Goal: Task Accomplishment & Management: Manage account settings

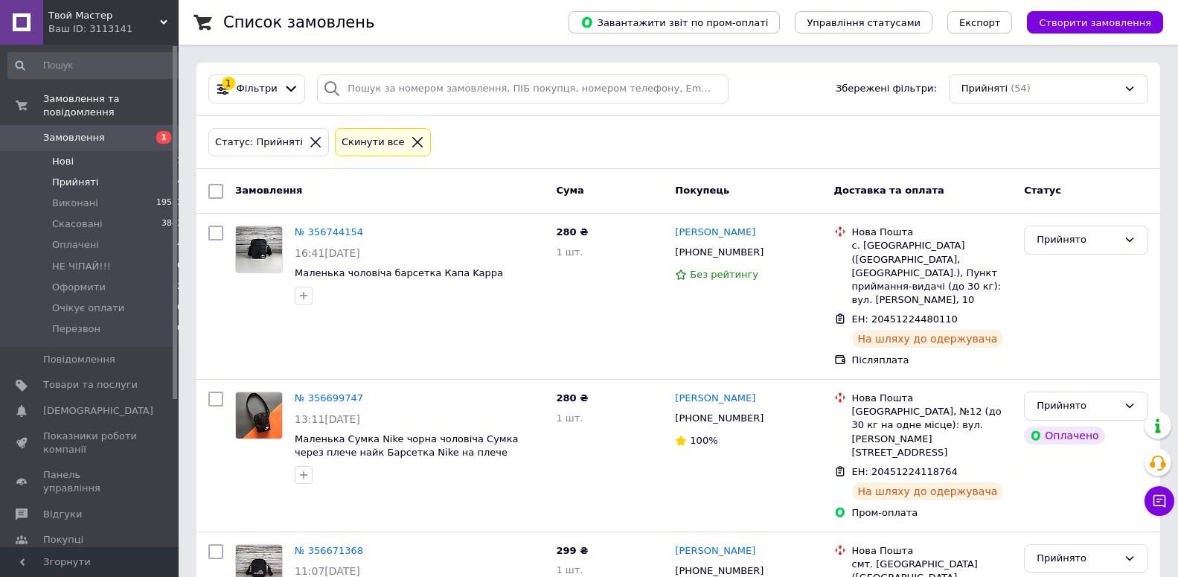
click at [42, 151] on li "Нові 1" at bounding box center [95, 161] width 191 height 21
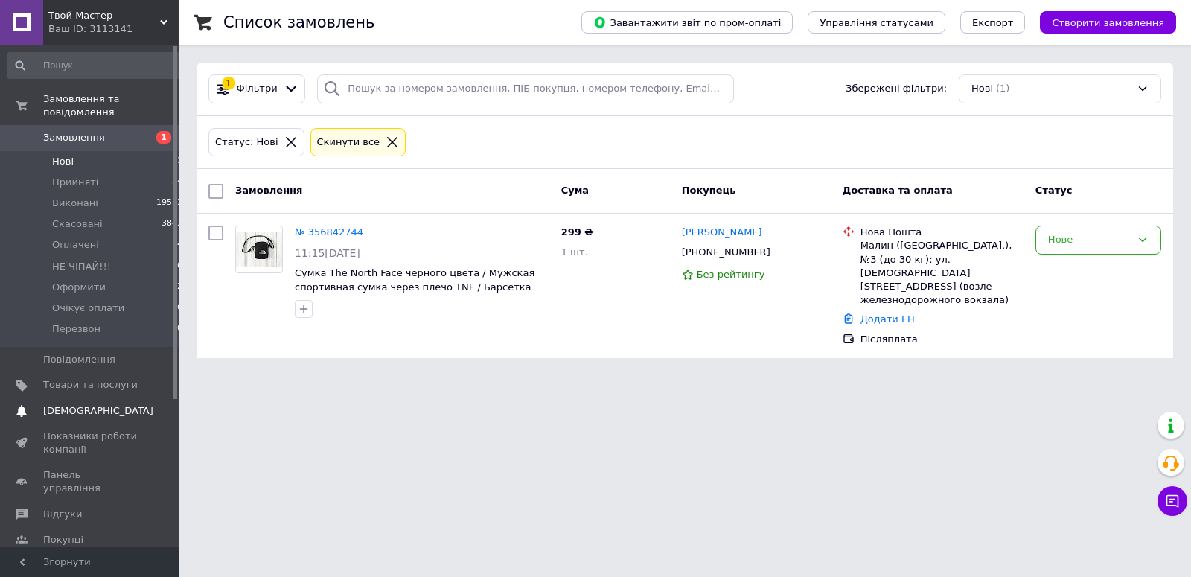
click at [97, 404] on span "[DEMOGRAPHIC_DATA]" at bounding box center [98, 410] width 110 height 13
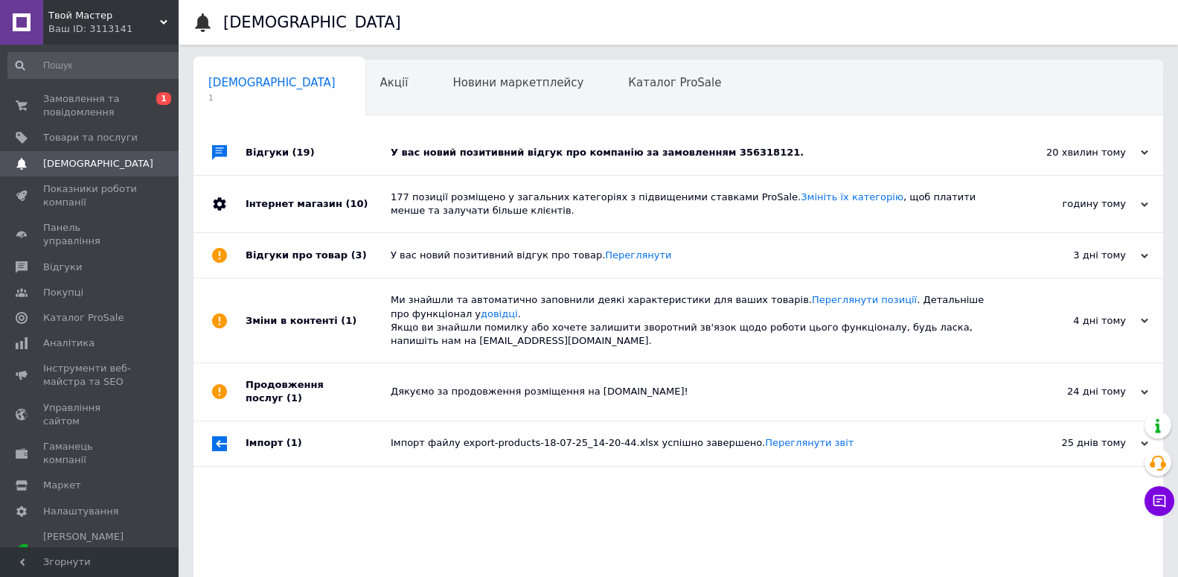
click at [706, 159] on div "У вас новий позитивний відгук про компанію за замовленням 356318121." at bounding box center [695, 152] width 609 height 13
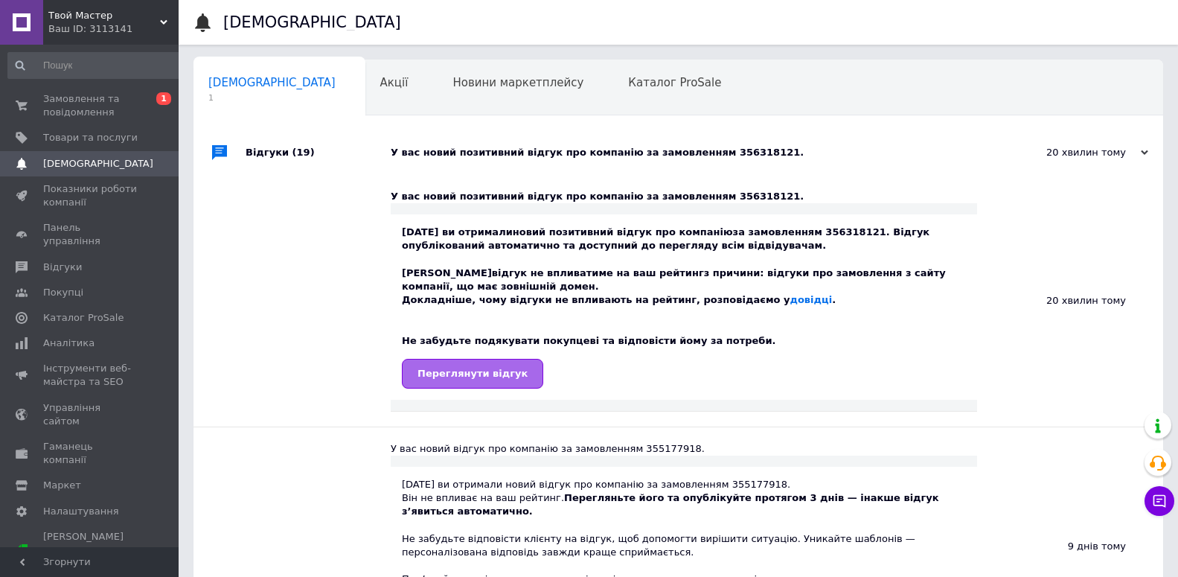
click at [438, 384] on link "Переглянути відгук" at bounding box center [472, 374] width 141 height 30
click at [78, 108] on span "Замовлення та повідомлення" at bounding box center [90, 105] width 94 height 27
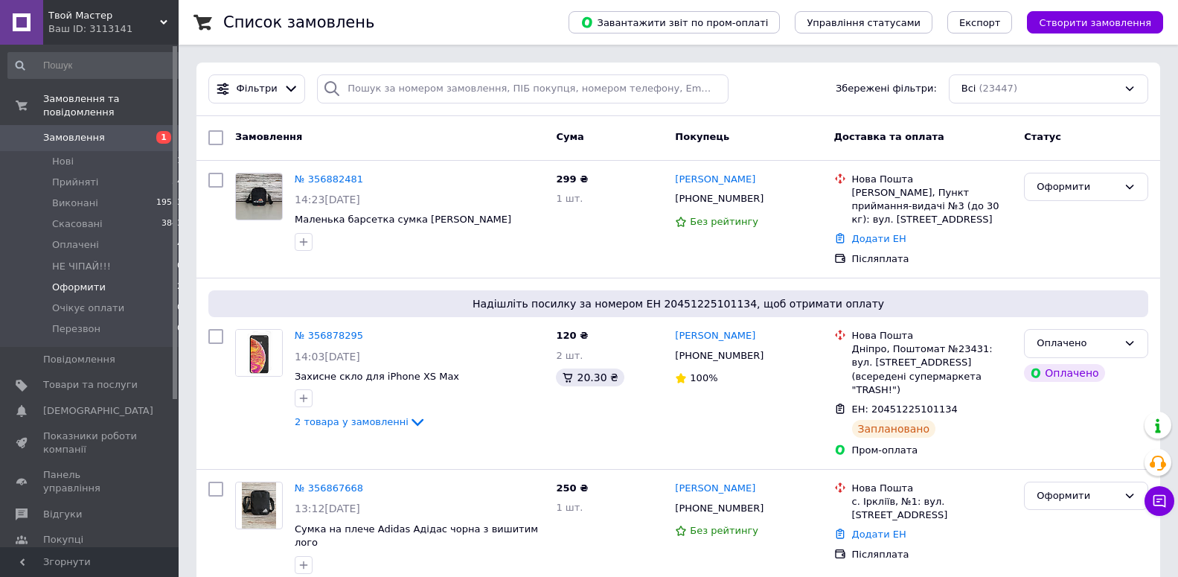
click at [129, 277] on li "Оформити 12" at bounding box center [95, 287] width 191 height 21
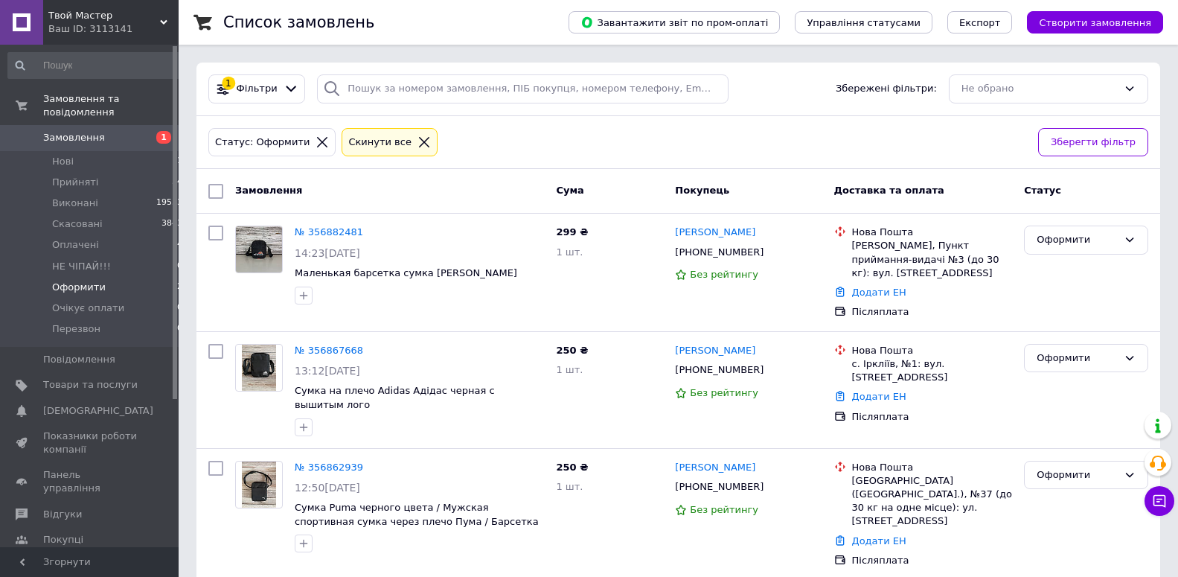
click at [363, 144] on div "Cкинути все" at bounding box center [379, 143] width 69 height 16
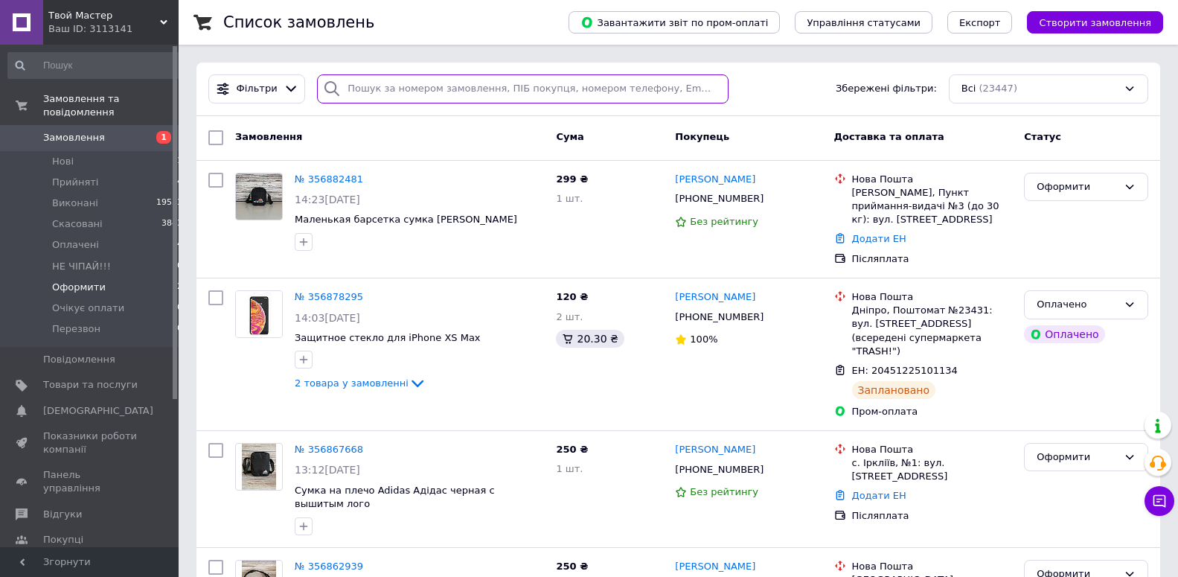
click at [403, 89] on input "search" at bounding box center [522, 88] width 411 height 29
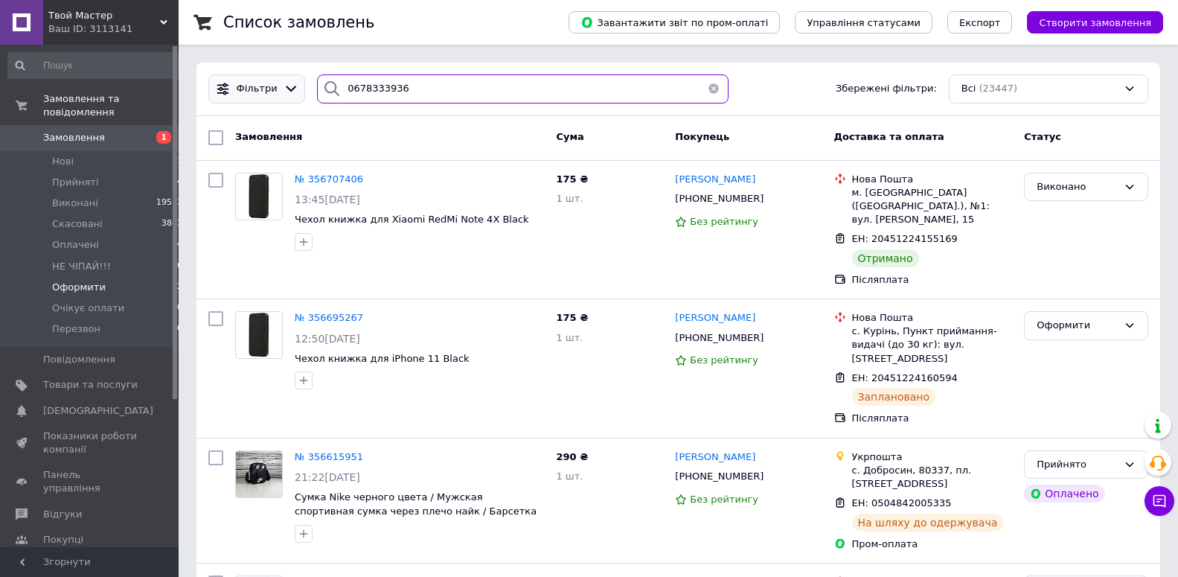
drag, startPoint x: 417, startPoint y: 86, endPoint x: 269, endPoint y: 94, distance: 149.0
click at [317, 94] on input "0678333936" at bounding box center [522, 88] width 411 height 29
type input "0678333936"
click at [710, 92] on button "button" at bounding box center [714, 88] width 30 height 29
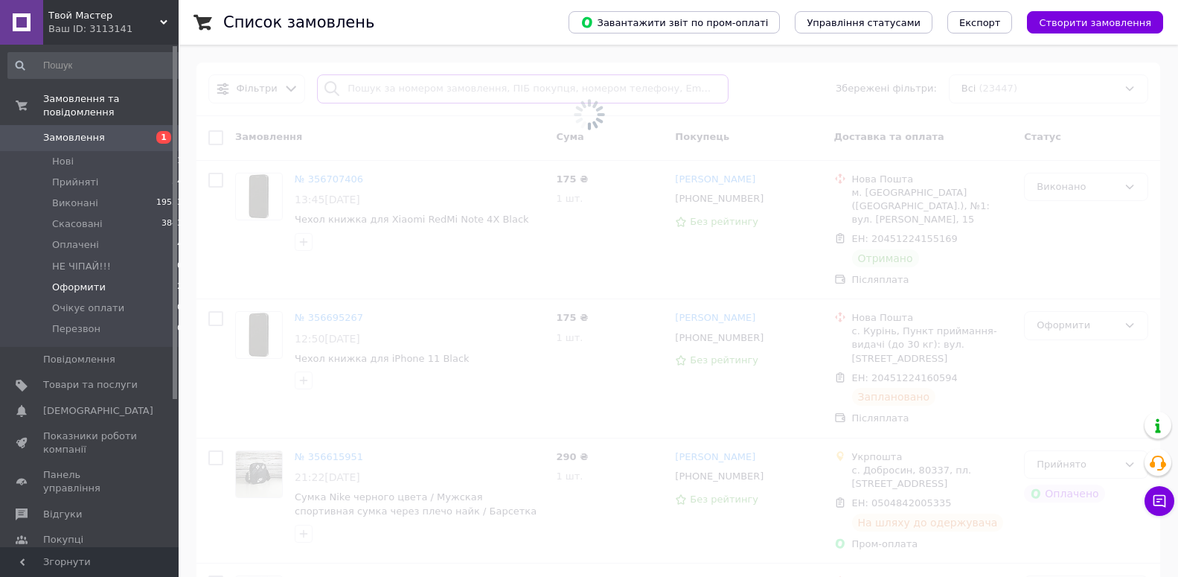
click at [465, 91] on input "search" at bounding box center [522, 88] width 411 height 29
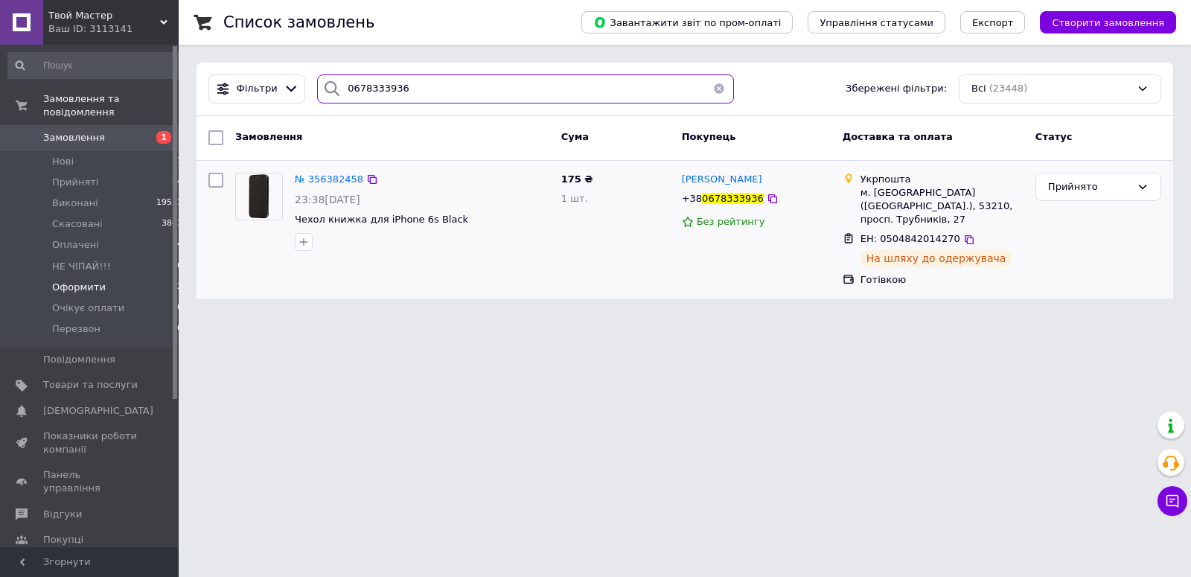
type input "0678333936"
drag, startPoint x: 891, startPoint y: 225, endPoint x: 909, endPoint y: 222, distance: 18.0
click at [909, 233] on span "ЕН: 0504842014270" at bounding box center [910, 238] width 100 height 11
click at [867, 316] on html "Твой Мастер Ваш ID: 3113141 Сайт Твой Мастер Кабінет покупця Перевірити стан си…" at bounding box center [595, 158] width 1191 height 316
click at [156, 151] on li "Нові 2" at bounding box center [95, 161] width 191 height 21
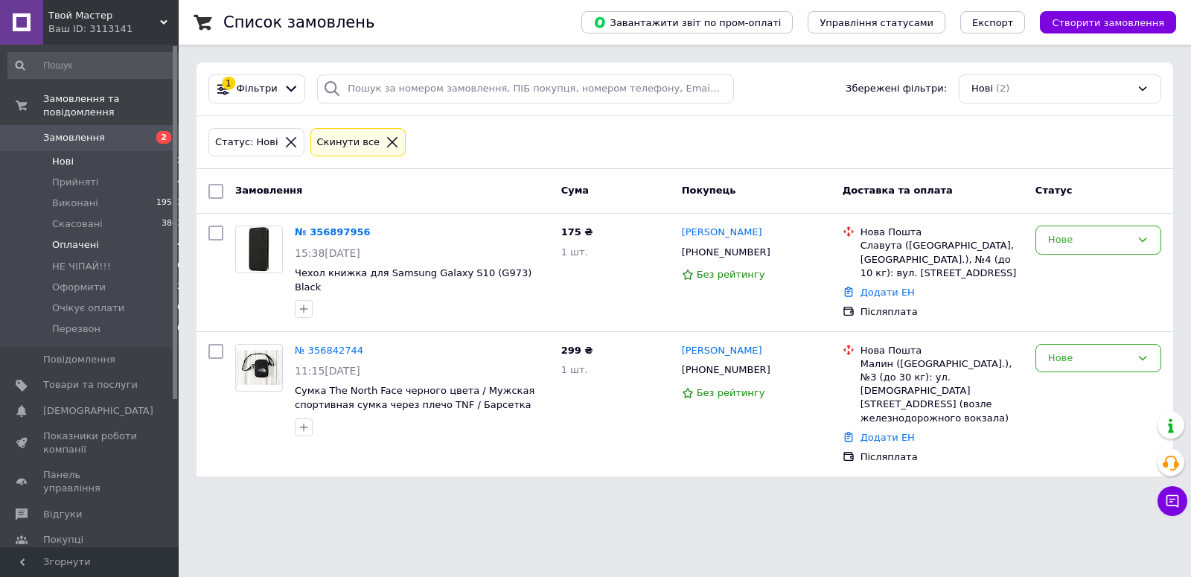
click at [121, 234] on li "Оплачені 4" at bounding box center [95, 244] width 191 height 21
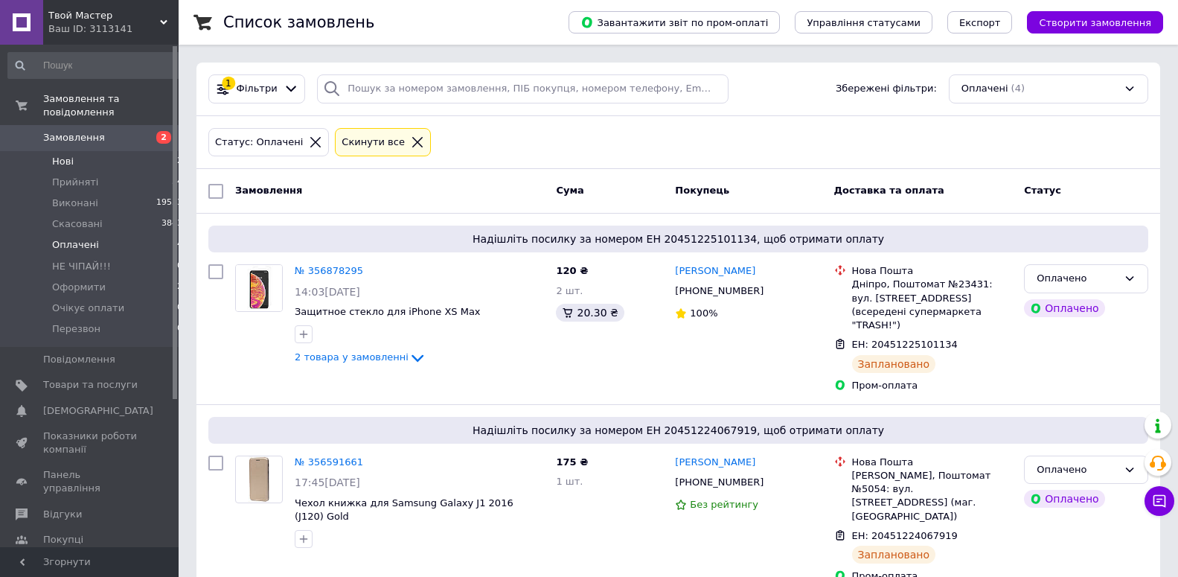
click at [92, 151] on li "Нові 2" at bounding box center [95, 161] width 191 height 21
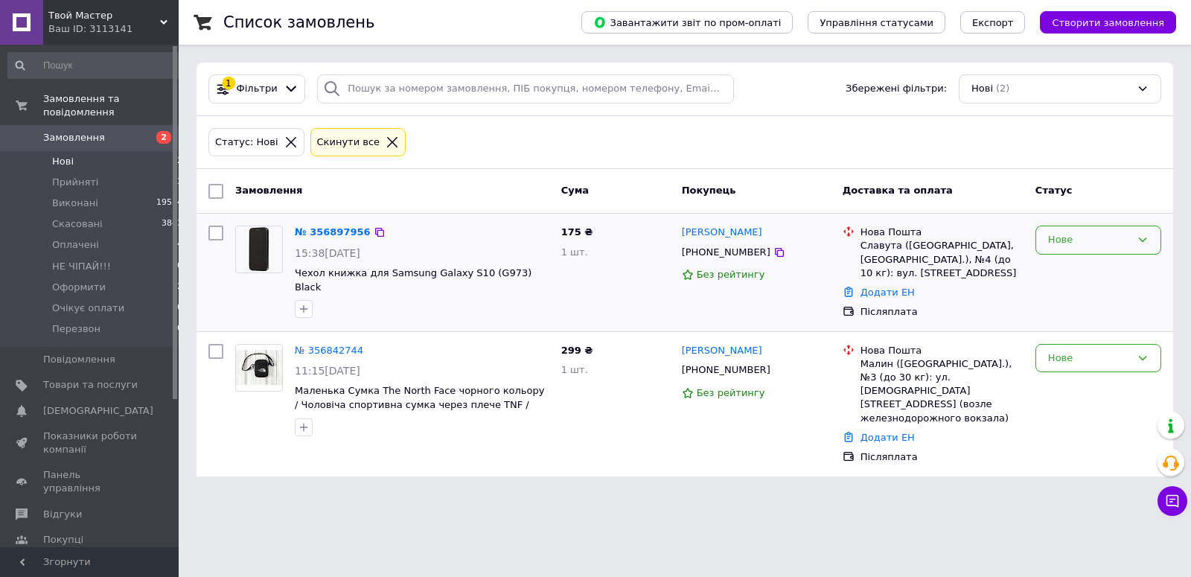
drag, startPoint x: 1063, startPoint y: 229, endPoint x: 1070, endPoint y: 254, distance: 25.7
click at [1063, 231] on div "Нове" at bounding box center [1098, 239] width 126 height 29
click at [1072, 320] on li "Оформити" at bounding box center [1098, 313] width 124 height 28
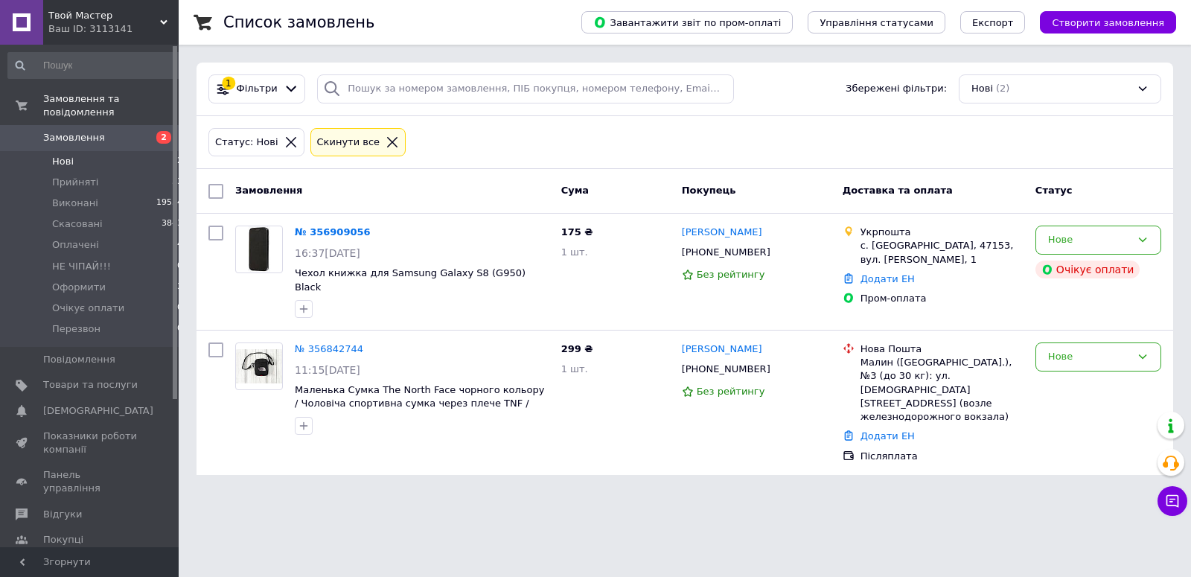
click at [679, 484] on html "Твой Мастер Ваш ID: 3113141 Сайт Твой Мастер Кабінет покупця Перевірити стан си…" at bounding box center [595, 246] width 1191 height 493
click at [107, 234] on li "Оплачені 4" at bounding box center [95, 244] width 191 height 21
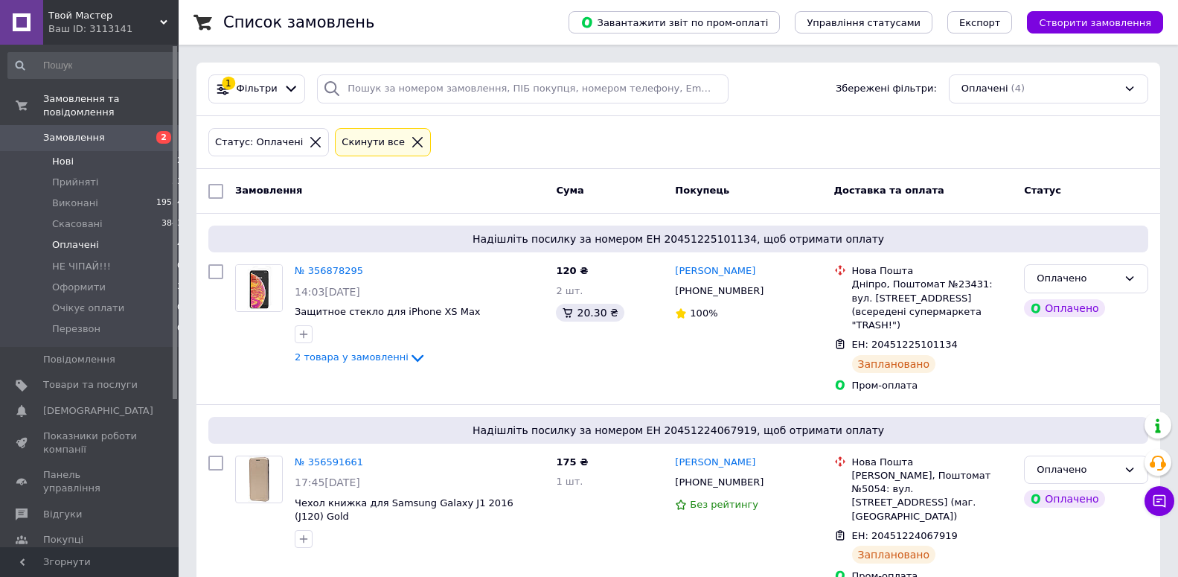
click at [94, 151] on li "Нові 2" at bounding box center [95, 161] width 191 height 21
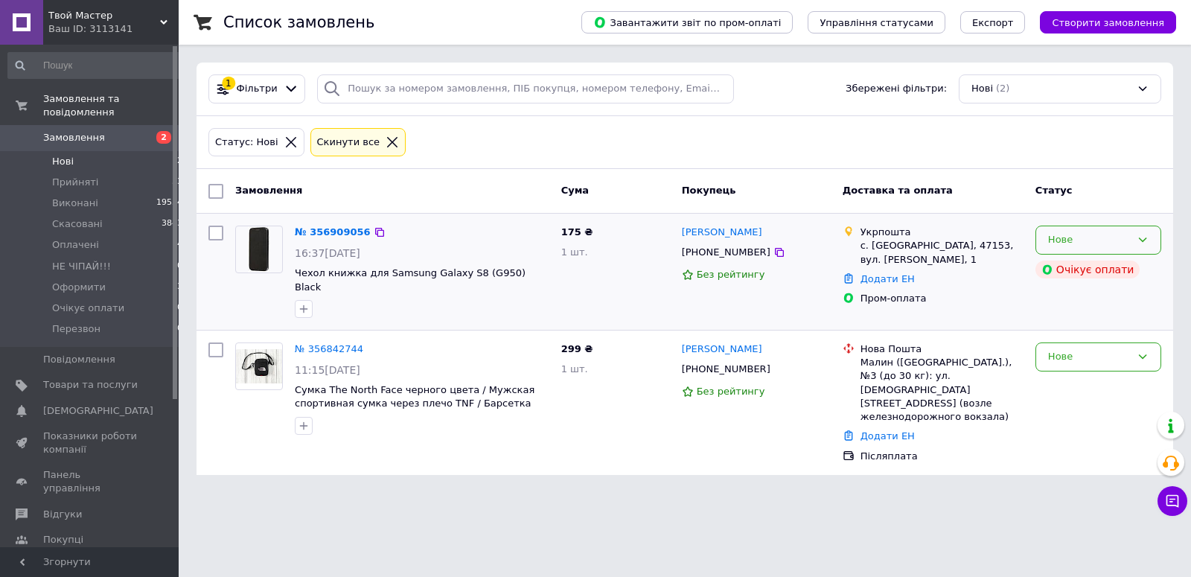
click at [1116, 234] on div "Нове" at bounding box center [1089, 240] width 83 height 16
click at [1087, 314] on li "Оформити" at bounding box center [1098, 313] width 124 height 28
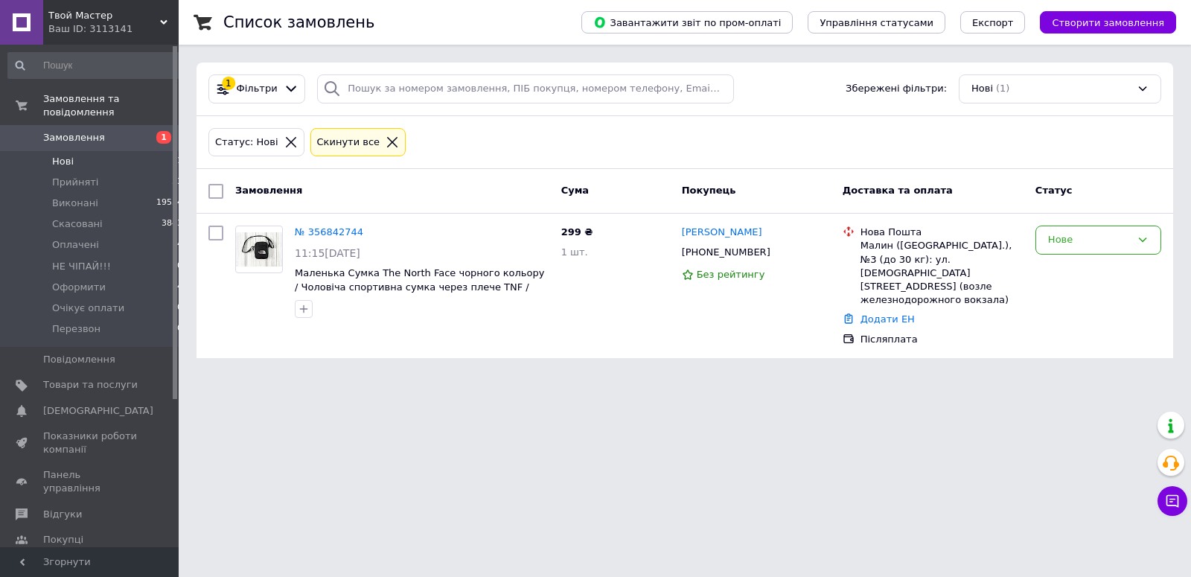
click at [640, 376] on html "Твой Мастер Ваш ID: 3113141 Сайт Твой Мастер Кабінет покупця Перевірити стан си…" at bounding box center [595, 188] width 1191 height 376
click at [64, 281] on span "Оформити" at bounding box center [79, 287] width 54 height 13
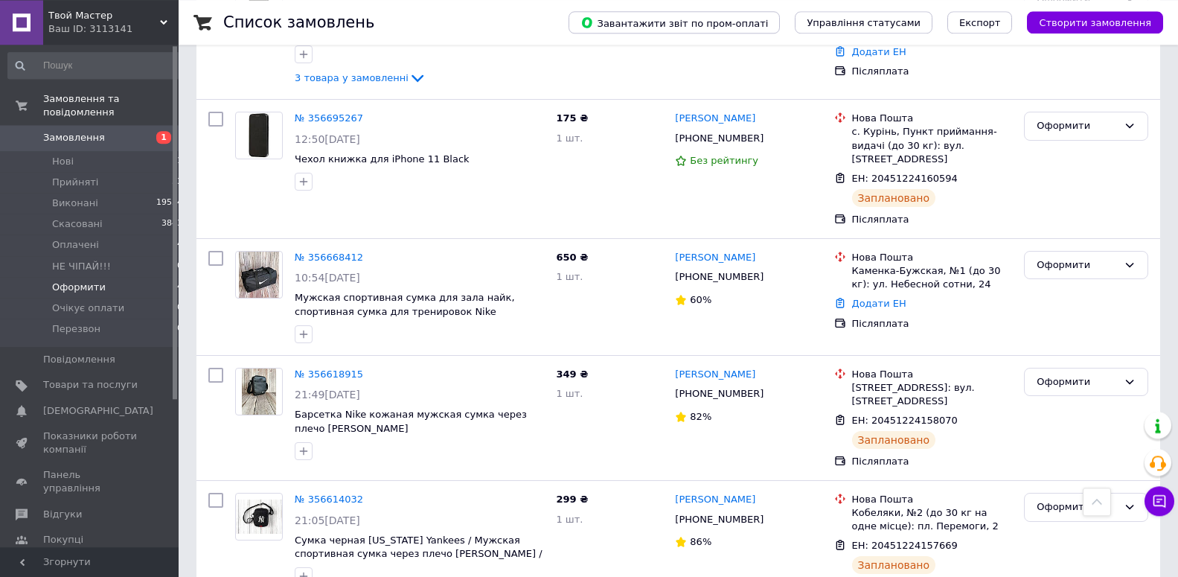
scroll to position [888, 0]
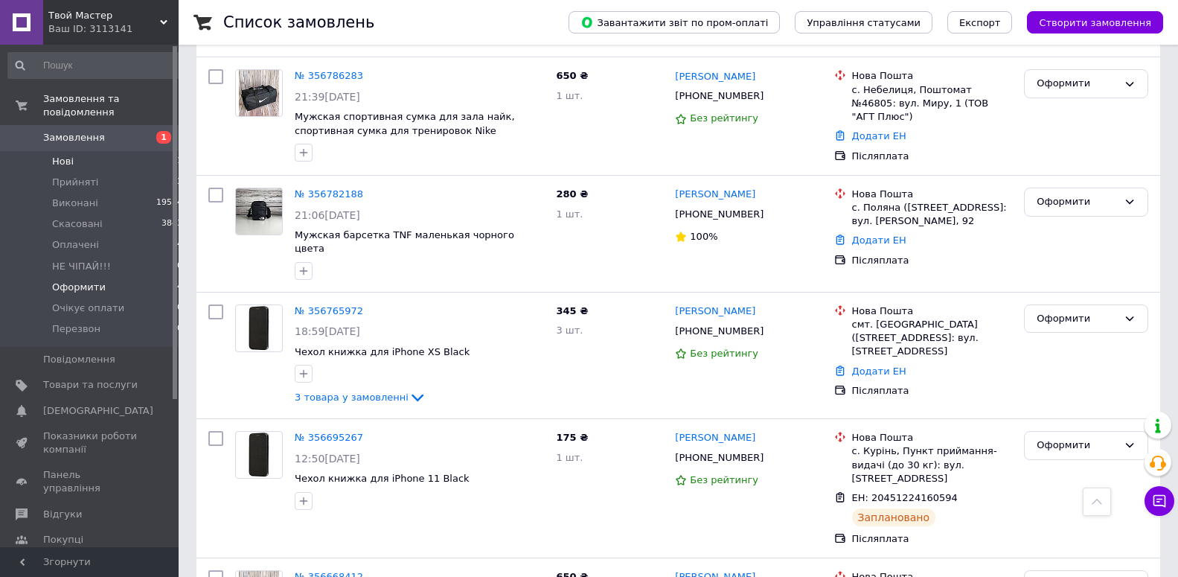
click at [145, 151] on li "Нові 1" at bounding box center [95, 161] width 191 height 21
